Goal: Task Accomplishment & Management: Manage account settings

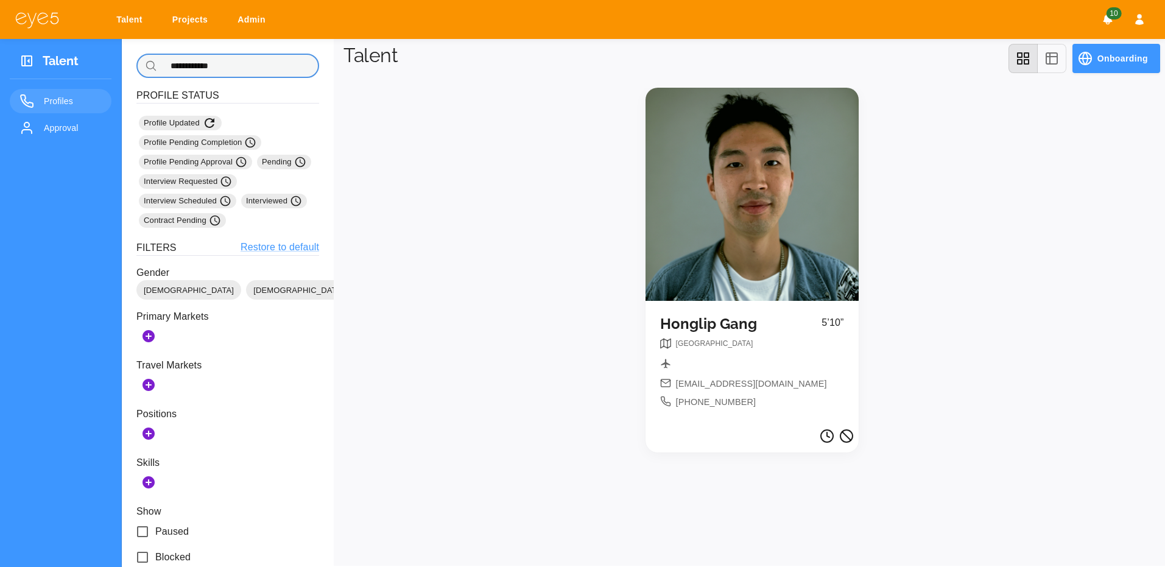
drag, startPoint x: 239, startPoint y: 68, endPoint x: 165, endPoint y: 65, distance: 73.8
click at [165, 65] on input "**********" at bounding box center [240, 66] width 157 height 24
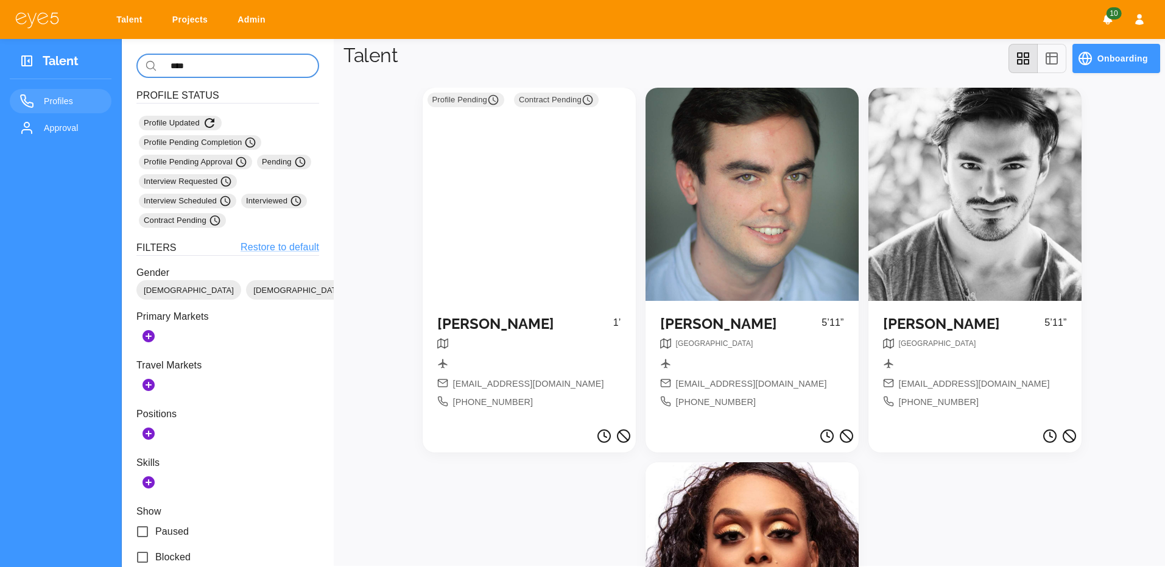
type input "****"
click at [588, 231] on div "Profile Pending Contract Pending" at bounding box center [529, 194] width 213 height 213
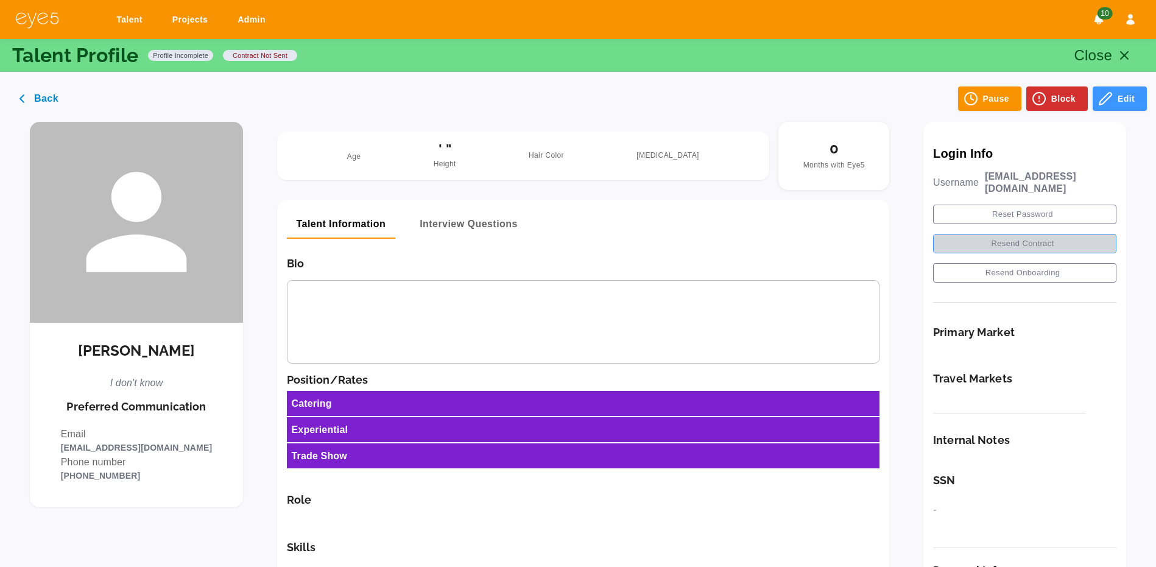
click at [1021, 235] on button "Resend Contract" at bounding box center [1024, 243] width 183 height 19
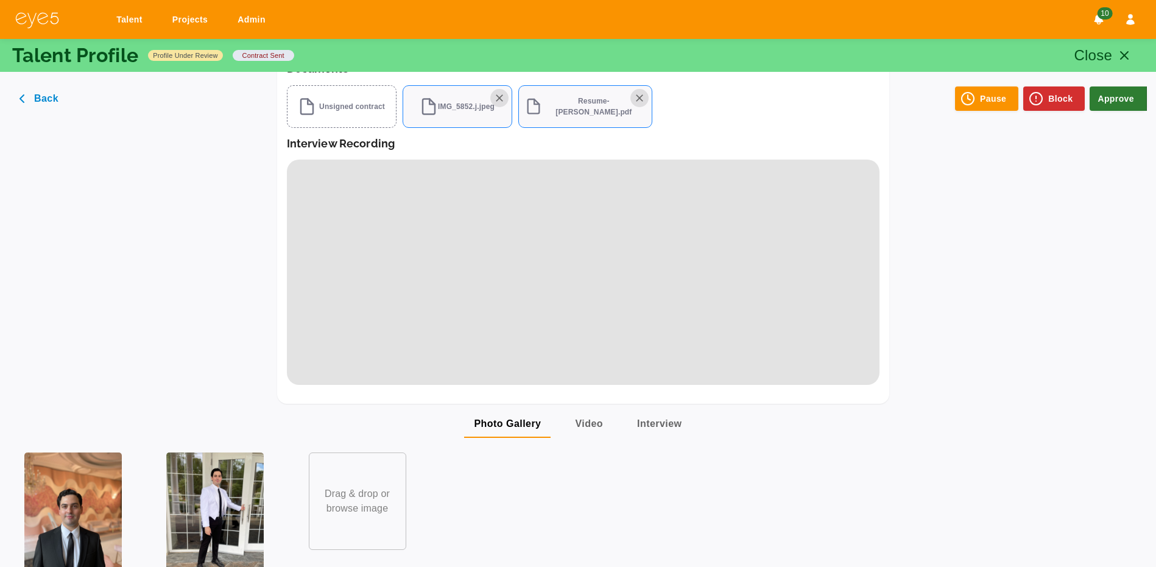
scroll to position [828, 0]
click at [216, 465] on img at bounding box center [214, 516] width 97 height 130
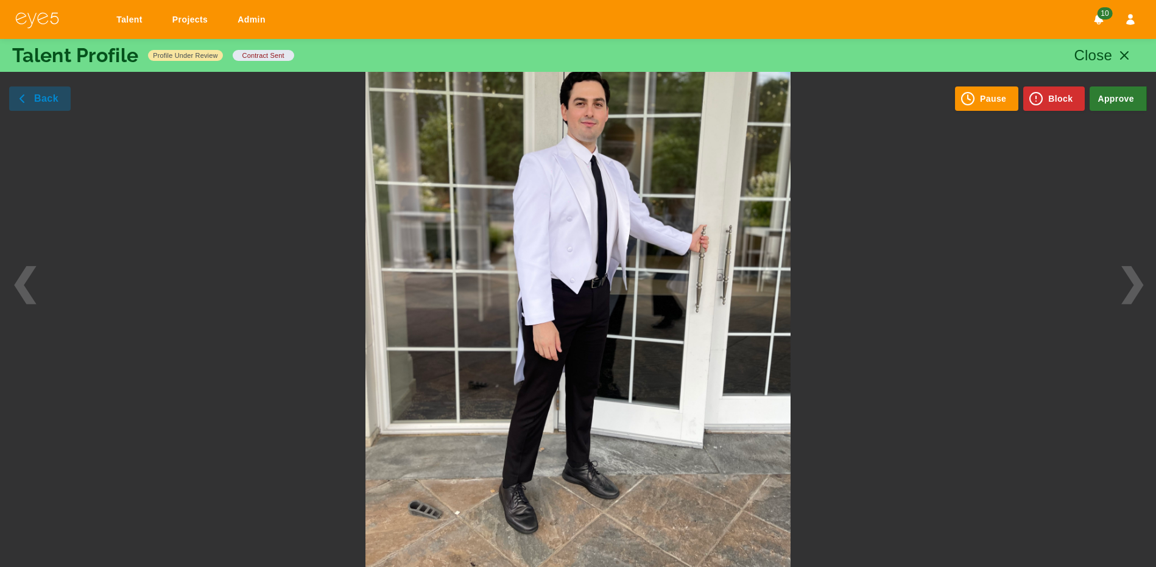
click at [37, 104] on button "Back" at bounding box center [40, 98] width 62 height 24
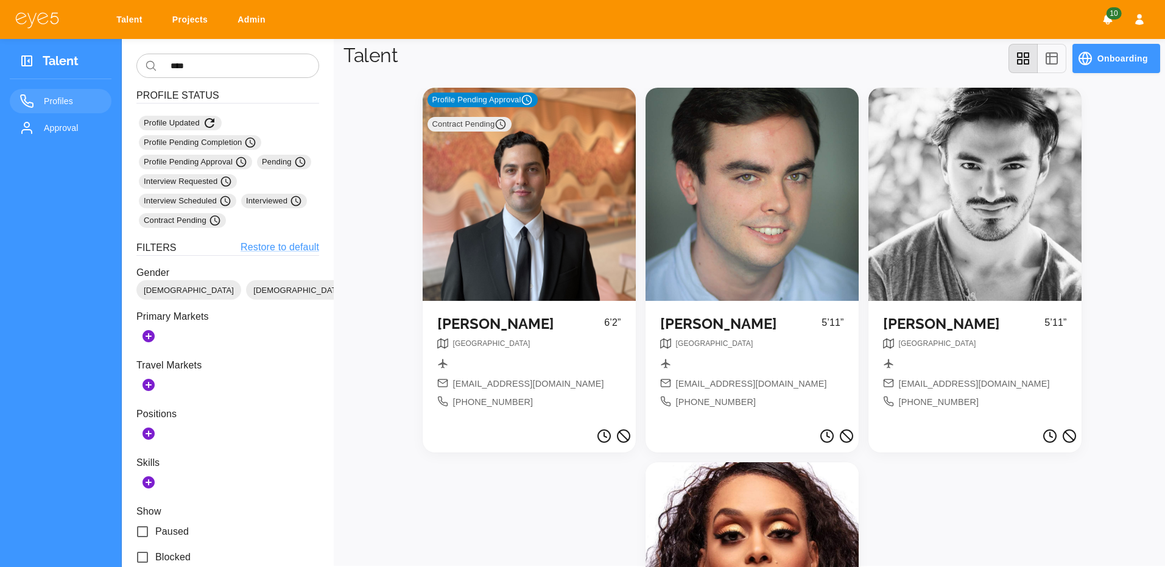
click at [556, 175] on div "Profile Pending Approval Contract Pending" at bounding box center [529, 194] width 213 height 213
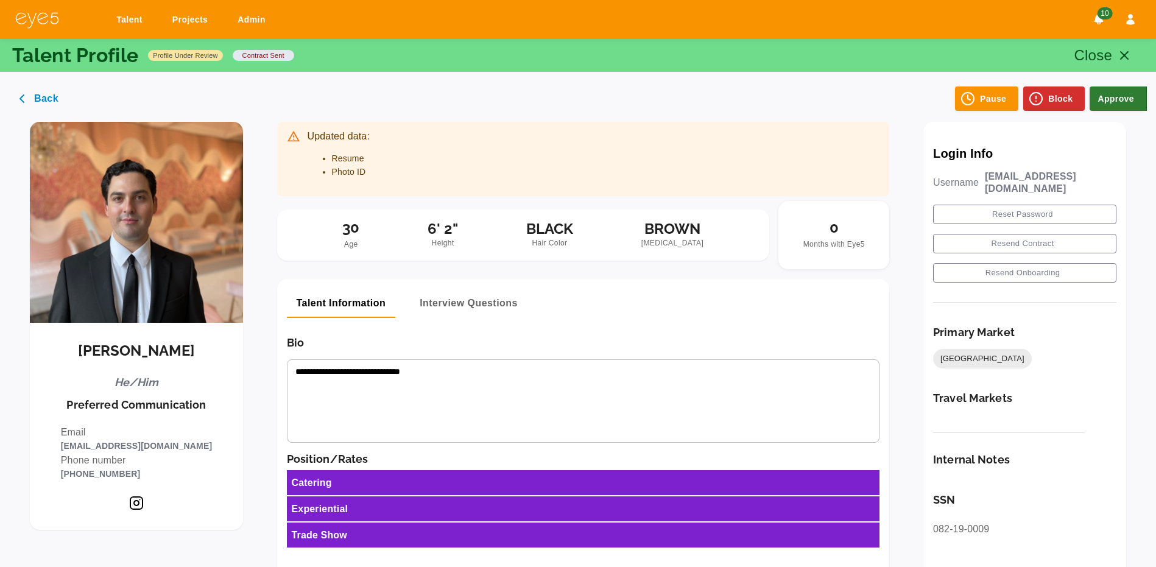
click at [1125, 103] on button "Approve" at bounding box center [1118, 98] width 57 height 24
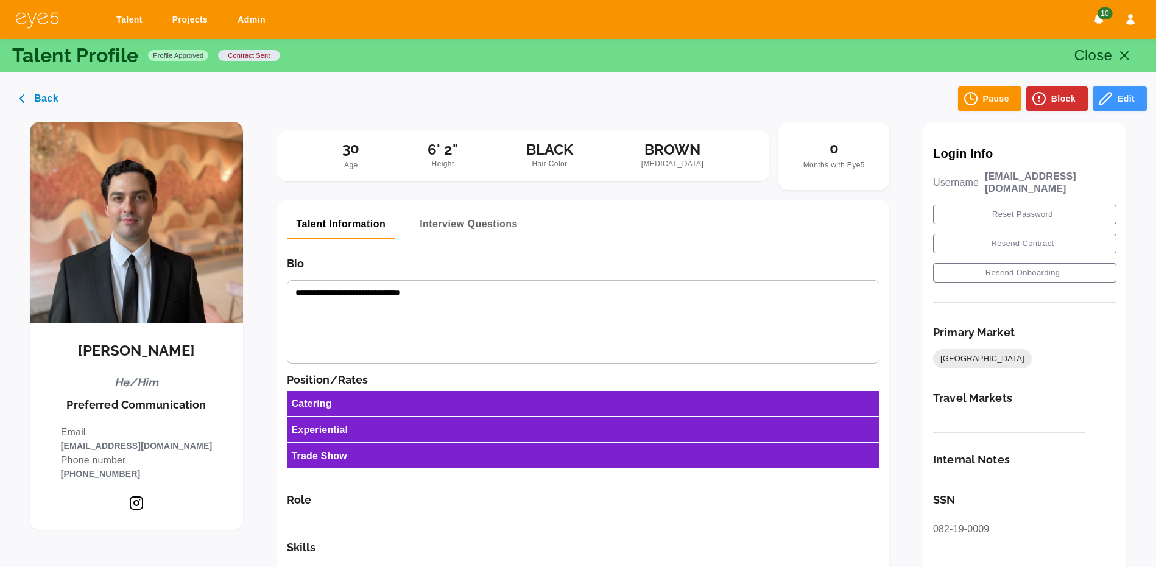
click at [474, 224] on button "Interview Questions" at bounding box center [469, 224] width 118 height 29
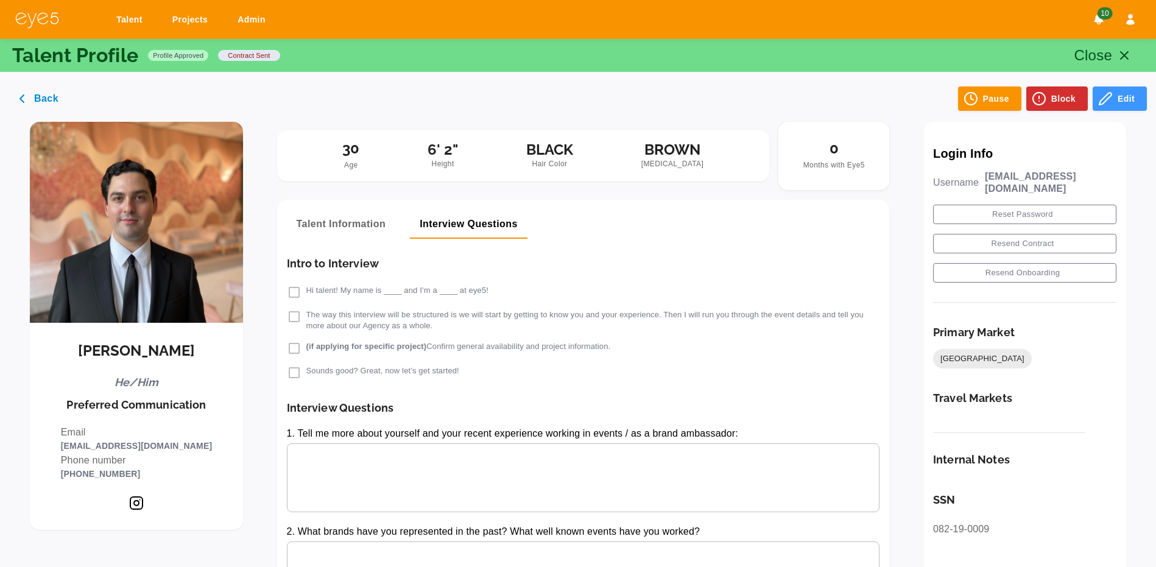
click at [364, 219] on button "Talent Information" at bounding box center [341, 224] width 109 height 29
